Goal: Go to known website: Access a specific website the user already knows

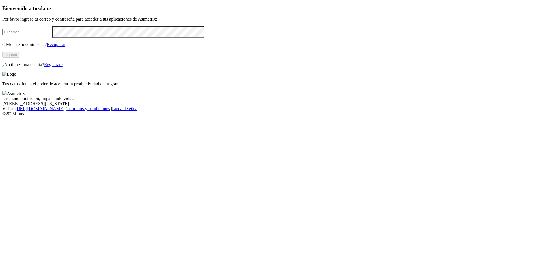
type input "[EMAIL_ADDRESS][DOMAIN_NAME]"
click at [19, 58] on button "Ingresa" at bounding box center [10, 55] width 17 height 6
